Goal: Information Seeking & Learning: Learn about a topic

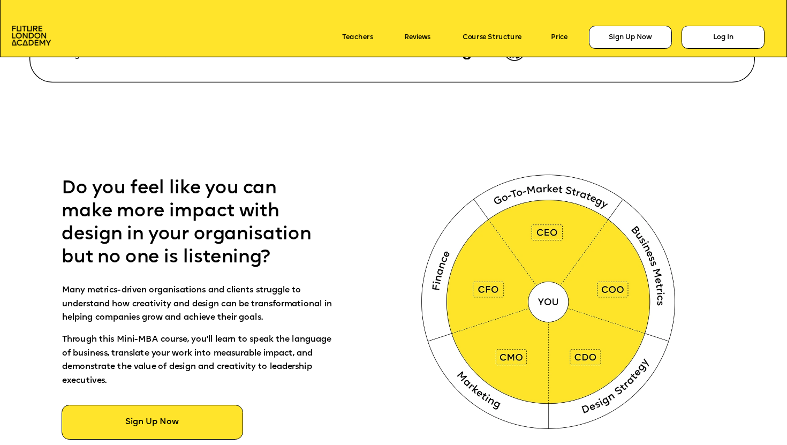
scroll to position [422, 0]
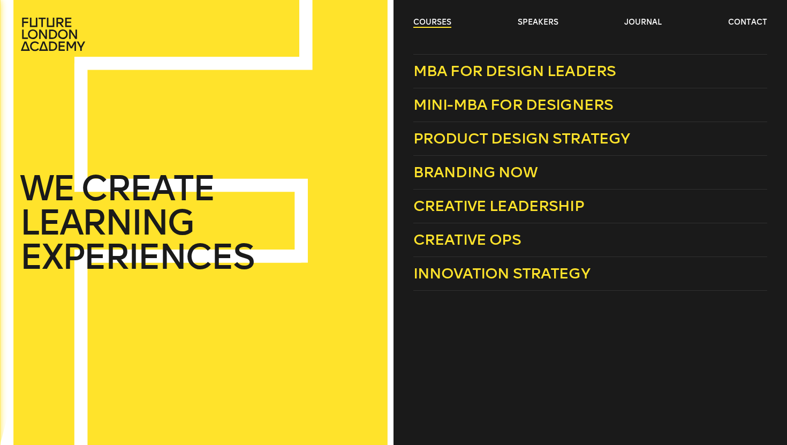
click at [441, 20] on link "courses" at bounding box center [432, 22] width 38 height 11
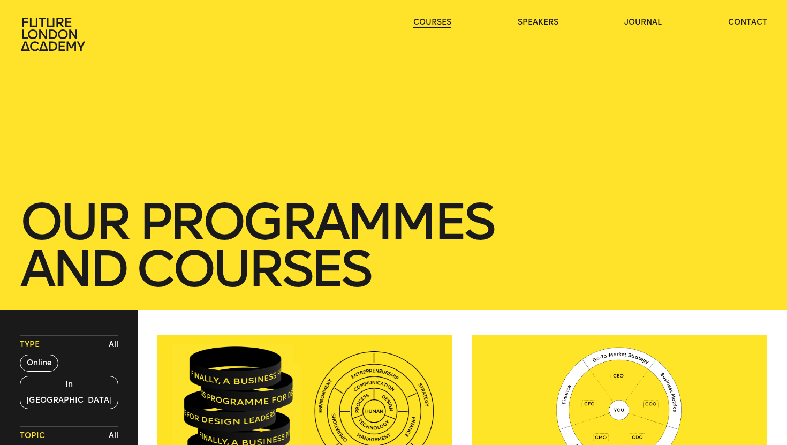
click at [440, 21] on link "courses" at bounding box center [432, 22] width 38 height 11
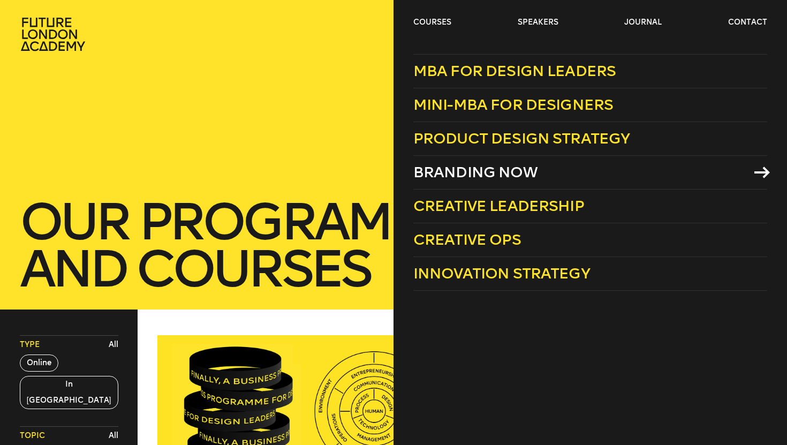
click at [490, 180] on span "Branding Now" at bounding box center [475, 172] width 124 height 18
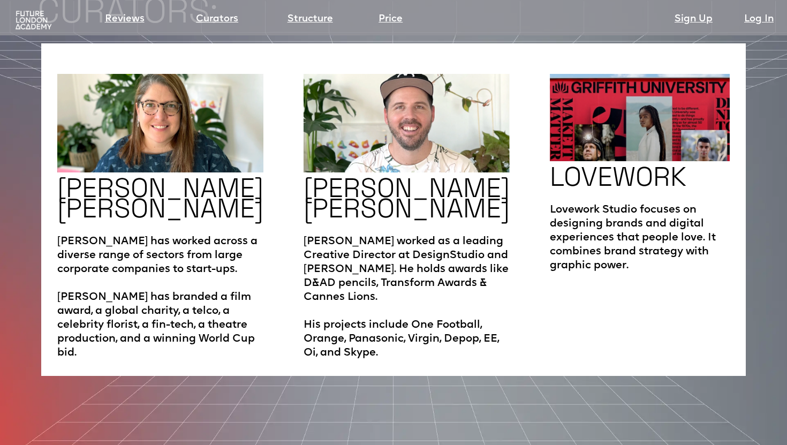
scroll to position [2277, 0]
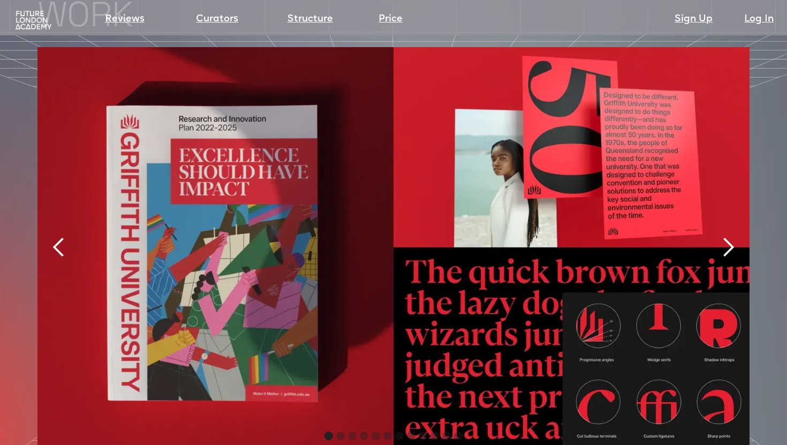
click at [729, 237] on div "next slide" at bounding box center [727, 247] width 21 height 21
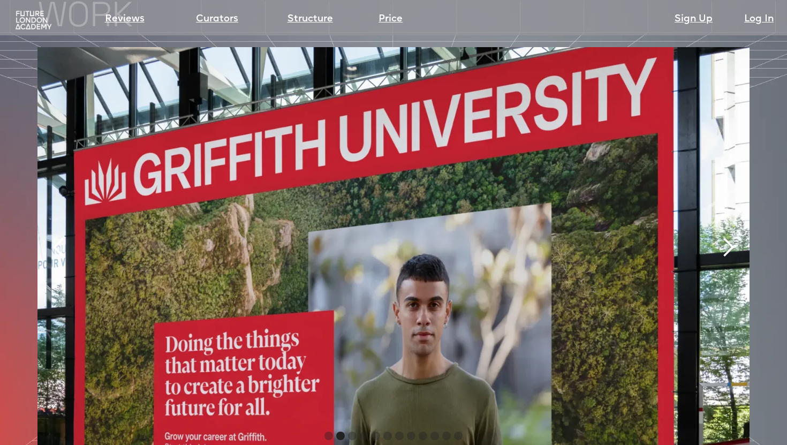
click at [729, 237] on div "next slide" at bounding box center [727, 247] width 21 height 21
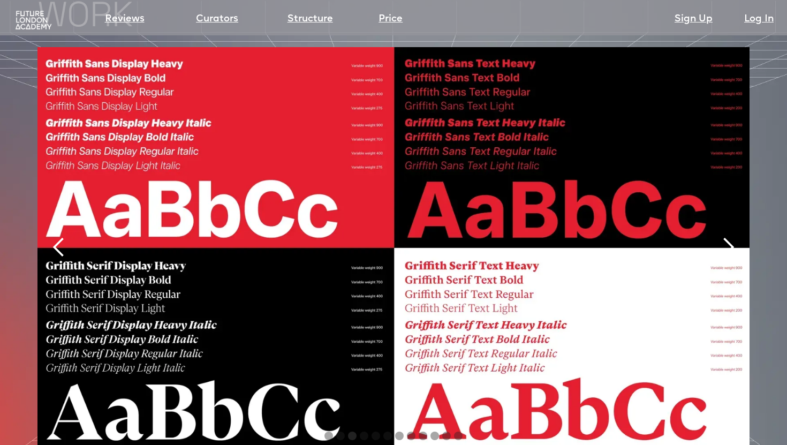
click at [729, 237] on div "next slide" at bounding box center [727, 247] width 21 height 21
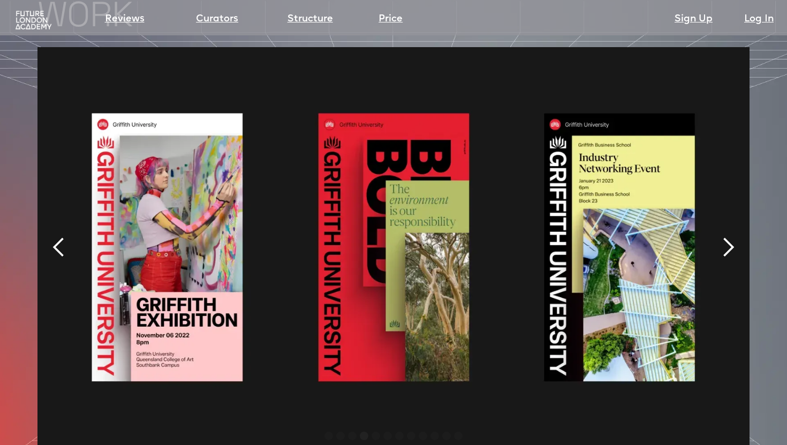
click at [729, 237] on div "next slide" at bounding box center [727, 247] width 21 height 21
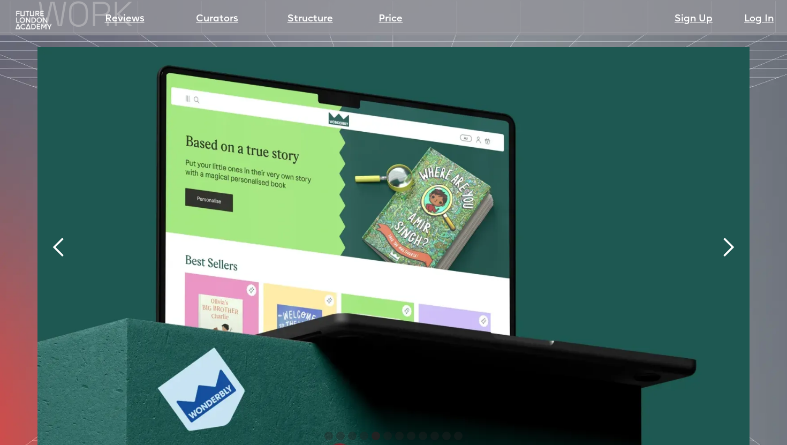
click at [729, 237] on div "next slide" at bounding box center [727, 247] width 21 height 21
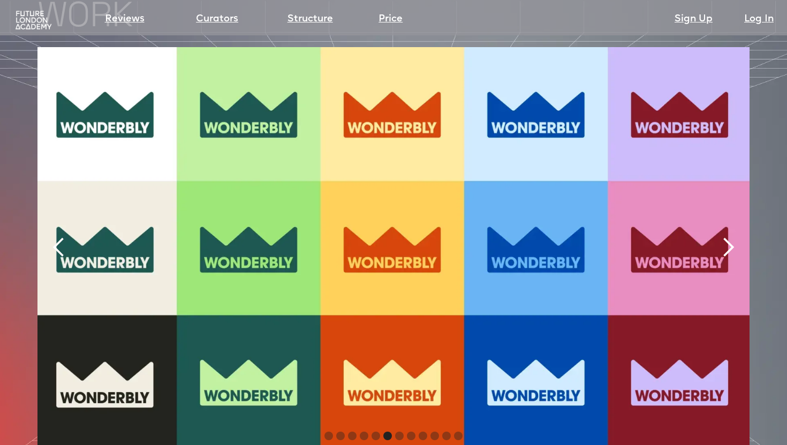
click at [729, 237] on div "next slide" at bounding box center [727, 247] width 21 height 21
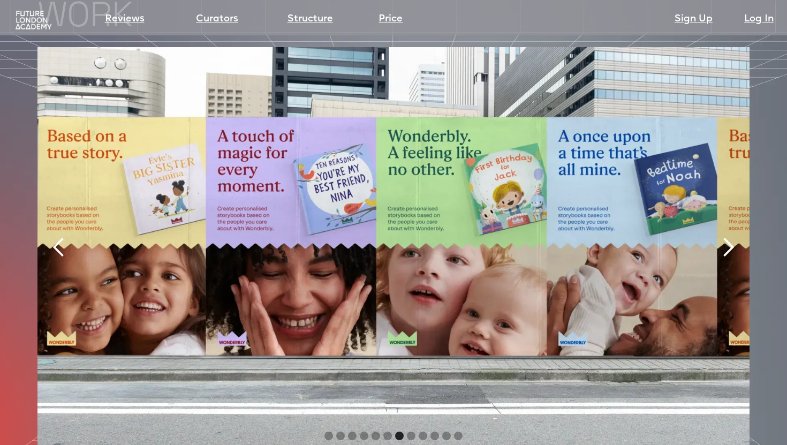
click at [729, 237] on div "next slide" at bounding box center [727, 247] width 21 height 21
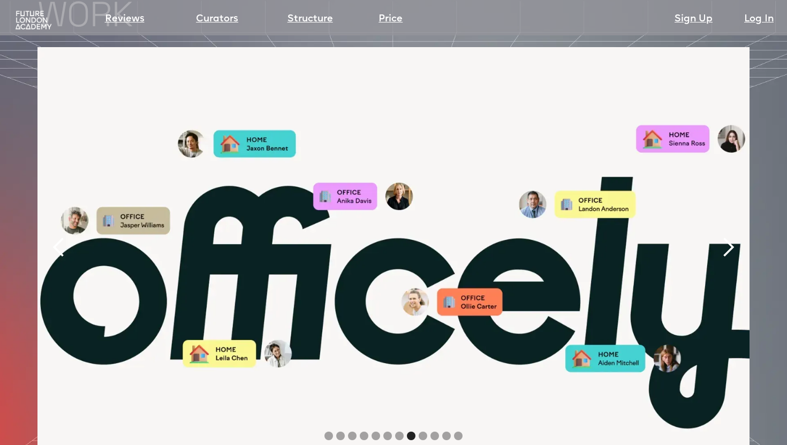
click at [729, 237] on div "next slide" at bounding box center [727, 247] width 21 height 21
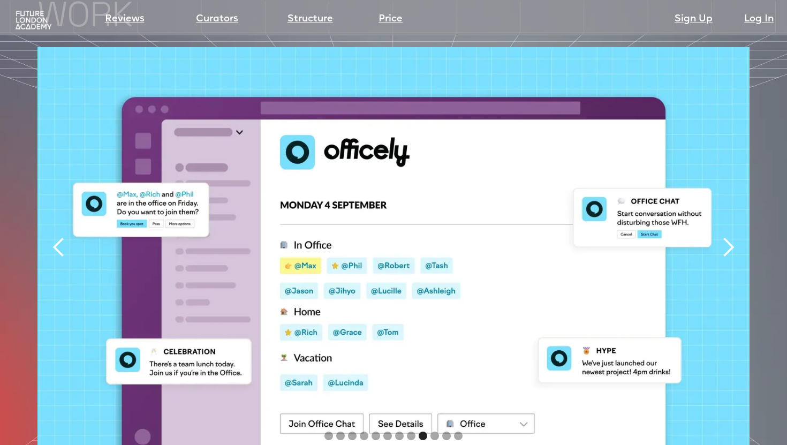
click at [729, 237] on div "next slide" at bounding box center [727, 247] width 21 height 21
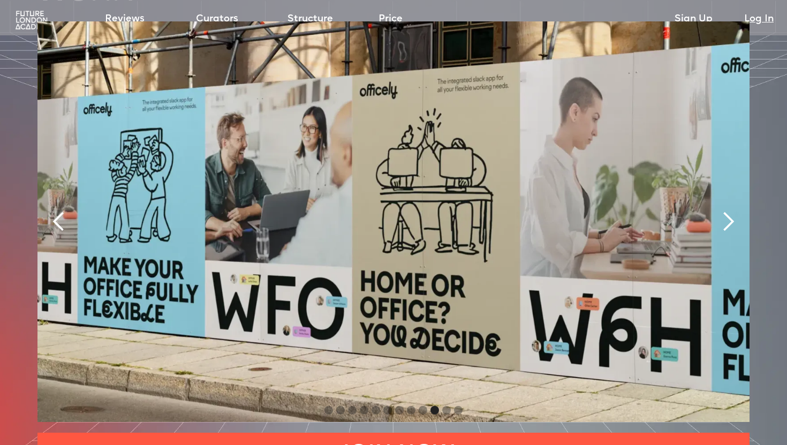
scroll to position [2304, 0]
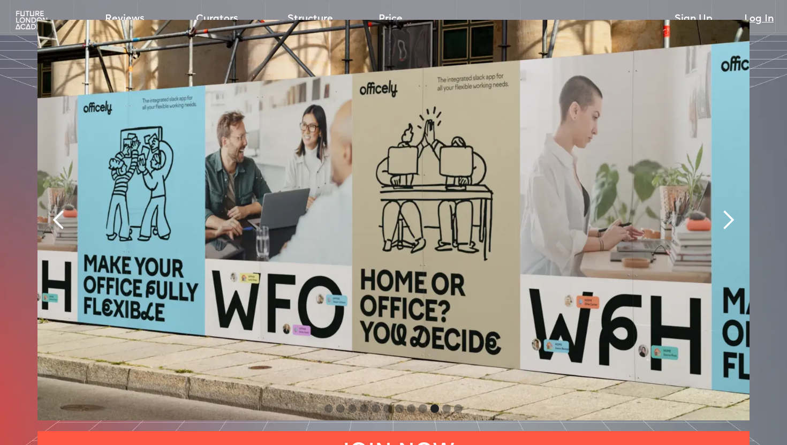
click at [741, 183] on div "next slide" at bounding box center [727, 220] width 43 height 400
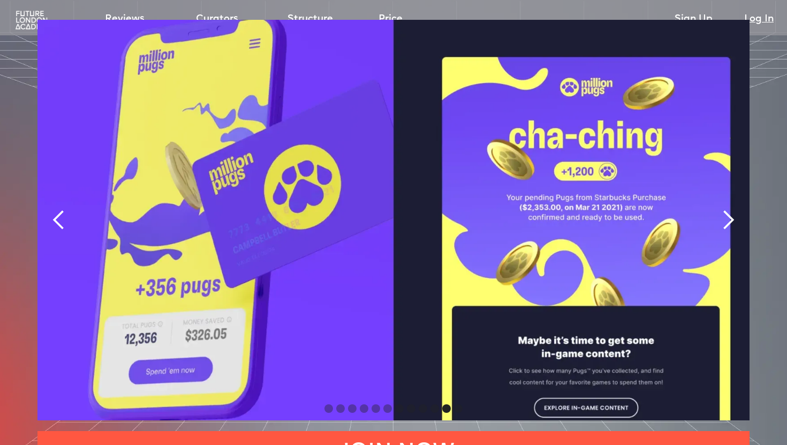
click at [734, 209] on div "next slide" at bounding box center [727, 219] width 21 height 21
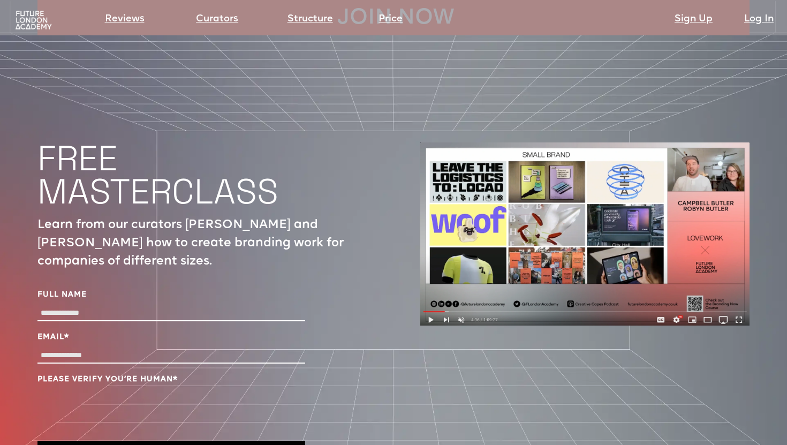
scroll to position [3561, 0]
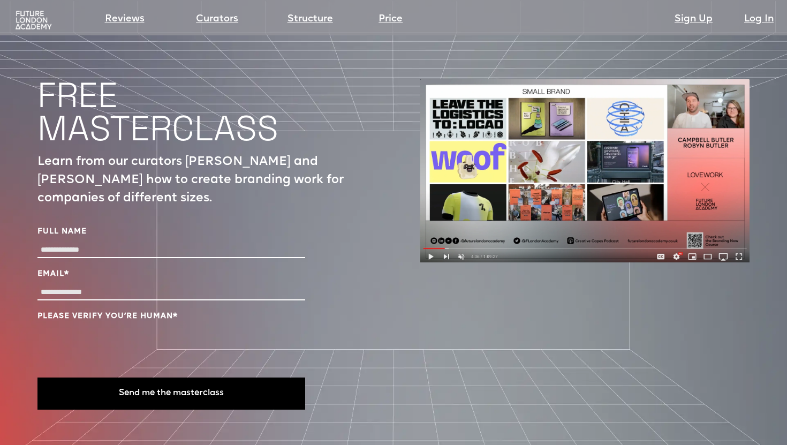
click at [97, 153] on p "Learn from our curators Campbell and Robyn Butler how to create branding work f…" at bounding box center [201, 180] width 329 height 55
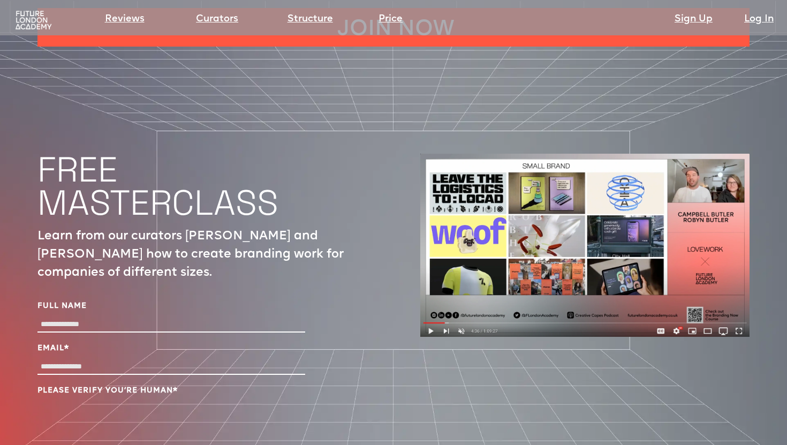
scroll to position [3486, 0]
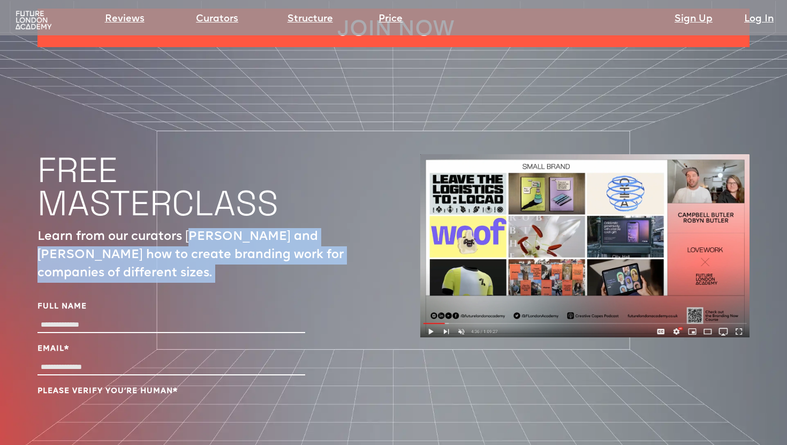
drag, startPoint x: 192, startPoint y: 202, endPoint x: 191, endPoint y: 248, distance: 46.6
click at [191, 248] on div "FREE MASTERCLASS Learn from our curators Campbell and Robyn Butler how to creat…" at bounding box center [201, 323] width 329 height 339
click at [200, 228] on p "Learn from our curators Campbell and Robyn Butler how to create branding work f…" at bounding box center [201, 255] width 329 height 55
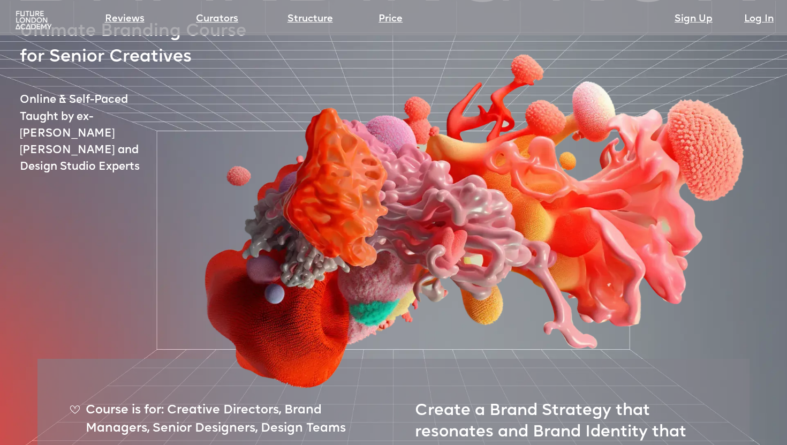
scroll to position [0, 0]
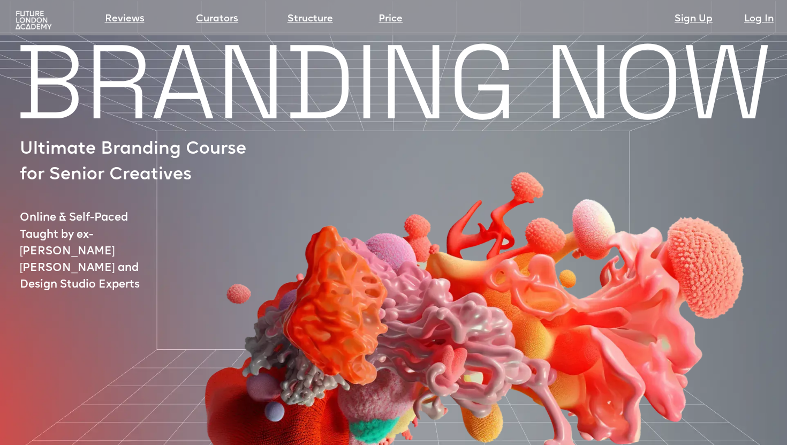
click at [48, 20] on img at bounding box center [33, 20] width 40 height 20
drag, startPoint x: 73, startPoint y: 182, endPoint x: 171, endPoint y: 267, distance: 130.1
click at [171, 267] on div at bounding box center [443, 297] width 771 height 424
click at [19, 226] on div "BRANDING NOW Ultimate Branding Course for Senior Creatives Online & Self-Paced …" at bounding box center [393, 382] width 787 height 677
click at [27, 19] on img at bounding box center [33, 20] width 40 height 20
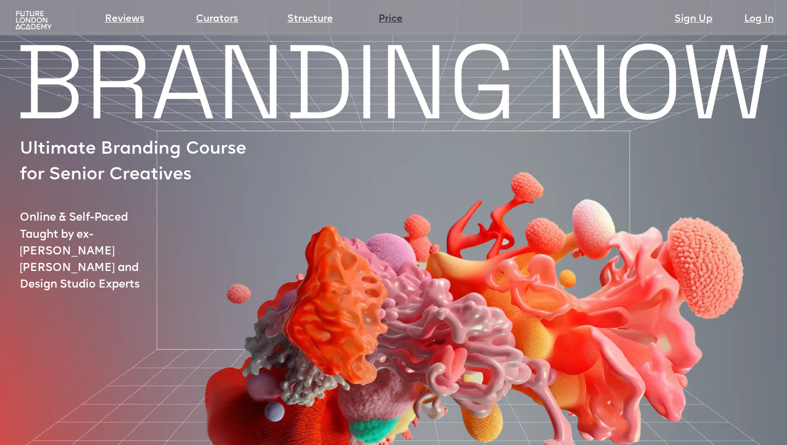
click at [393, 14] on link "Price" at bounding box center [390, 19] width 24 height 15
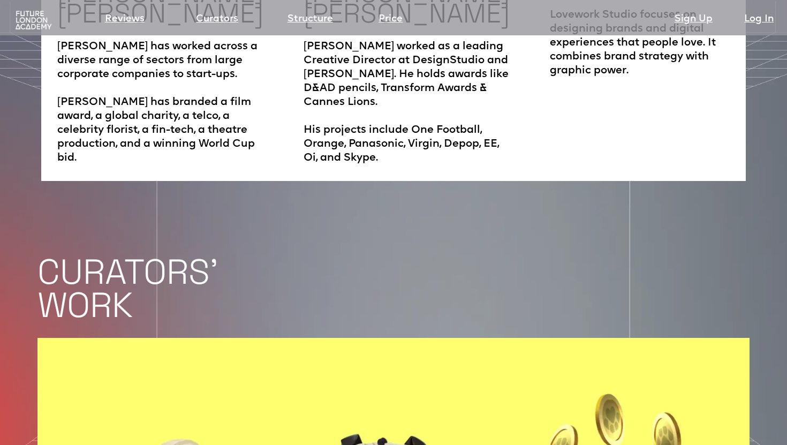
scroll to position [4085, 0]
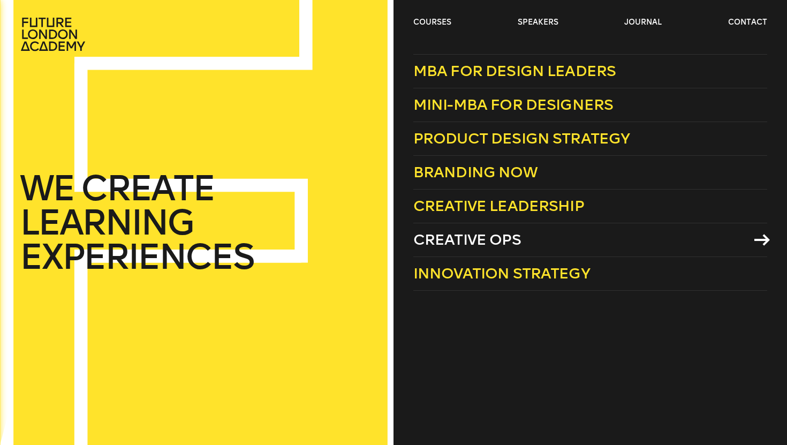
click at [468, 235] on span "Creative Ops" at bounding box center [467, 240] width 108 height 18
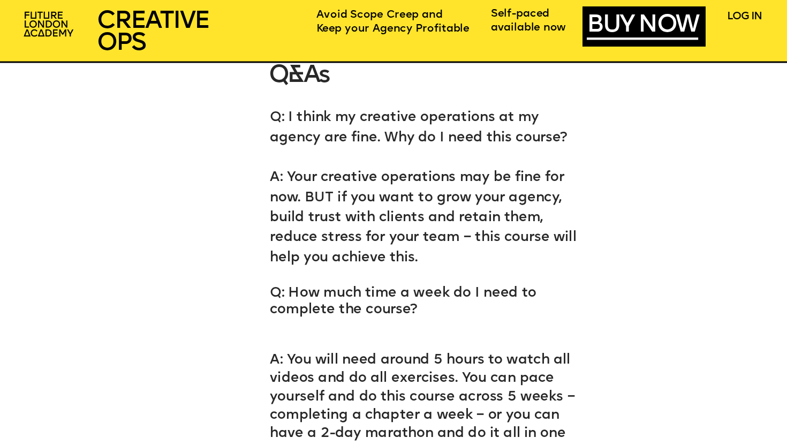
scroll to position [5603, 0]
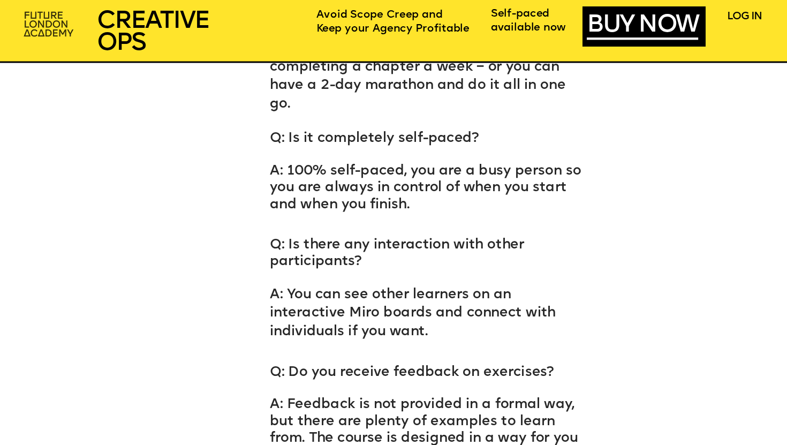
click at [46, 16] on img at bounding box center [49, 25] width 60 height 36
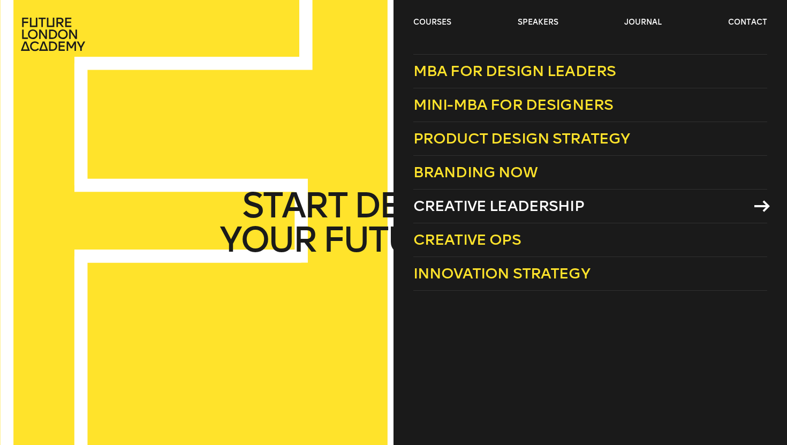
click at [469, 208] on span "Creative Leadership" at bounding box center [498, 206] width 171 height 18
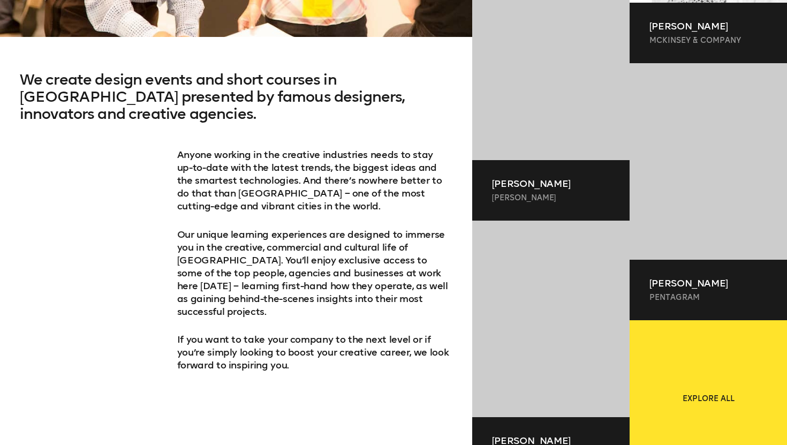
scroll to position [660, 0]
